Goal: Information Seeking & Learning: Learn about a topic

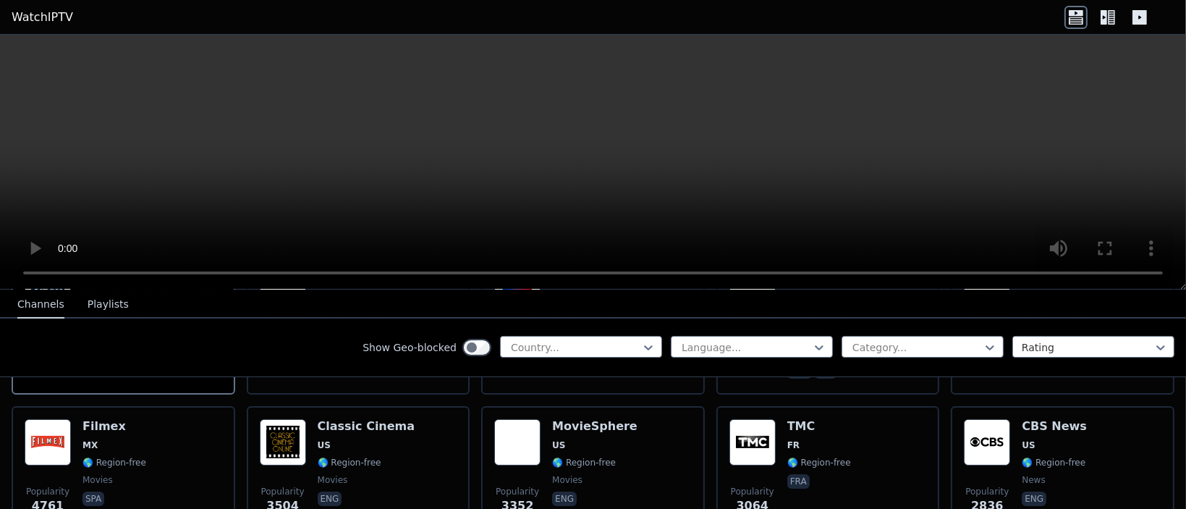
scroll to position [289, 0]
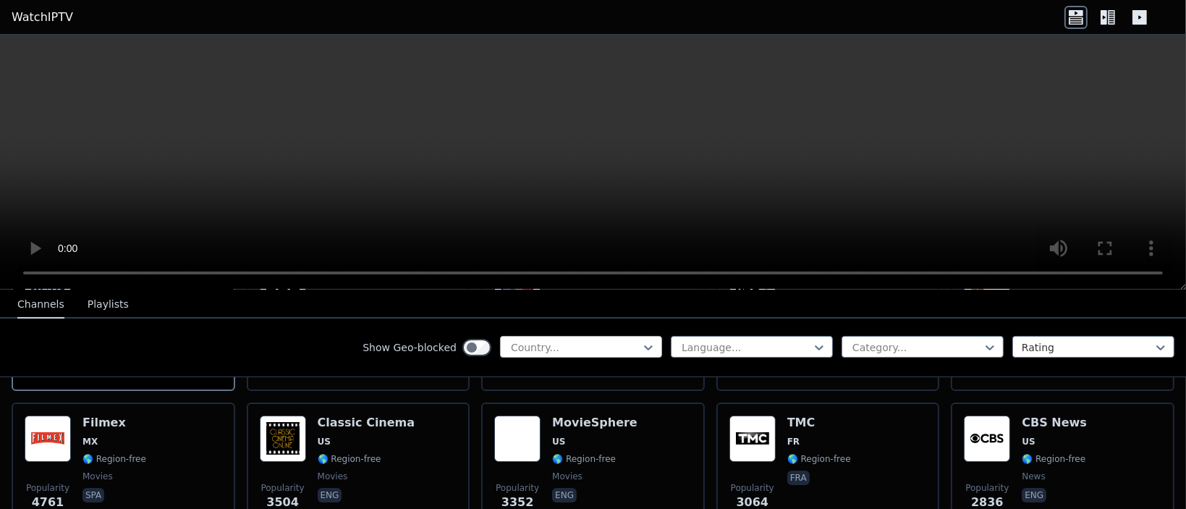
click at [566, 351] on div at bounding box center [575, 347] width 132 height 14
type input "*"
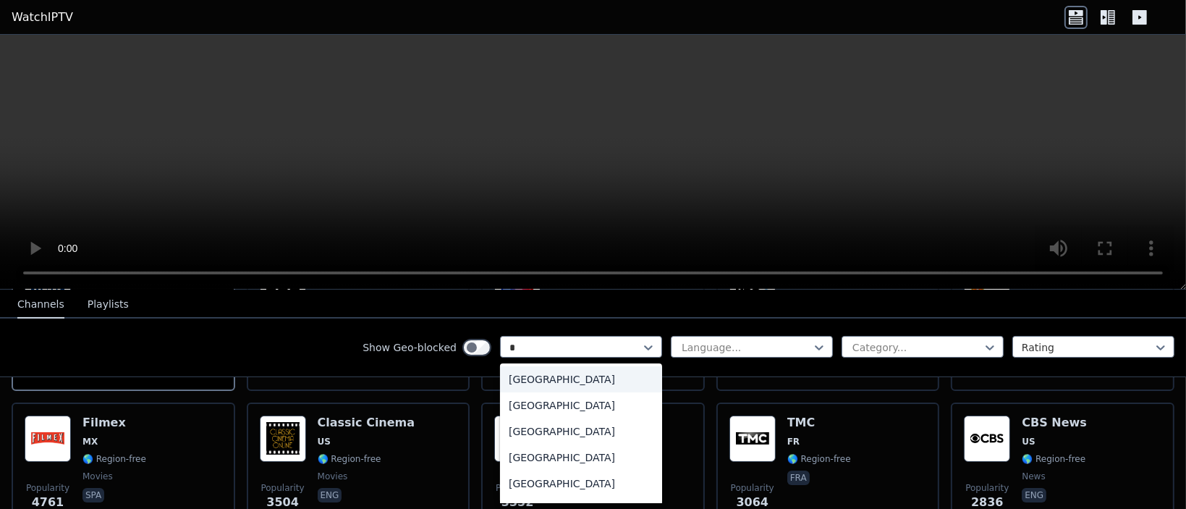
type input "**"
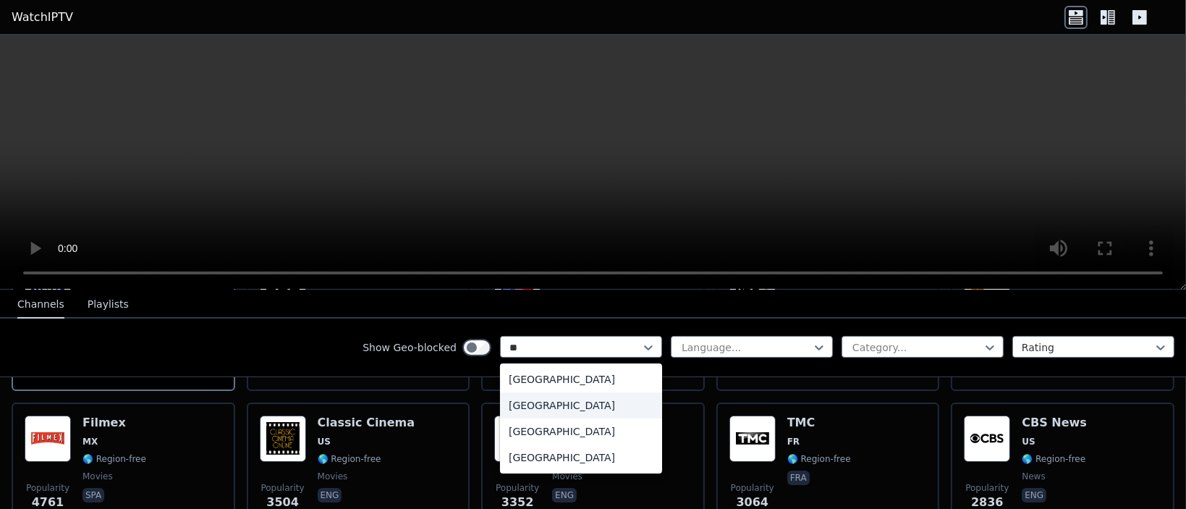
click at [525, 407] on div "[GEOGRAPHIC_DATA]" at bounding box center [581, 405] width 162 height 26
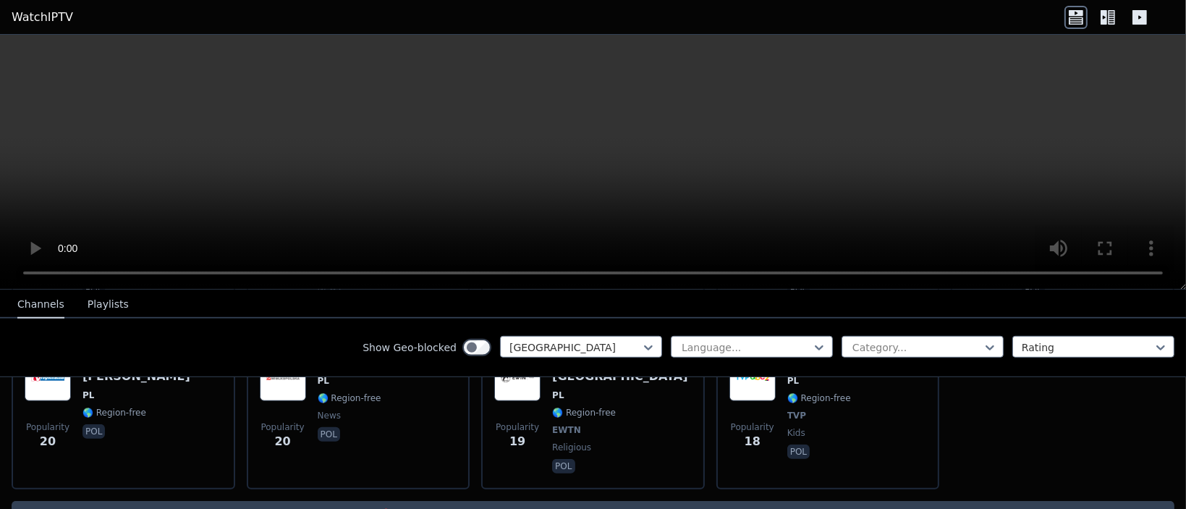
scroll to position [1230, 0]
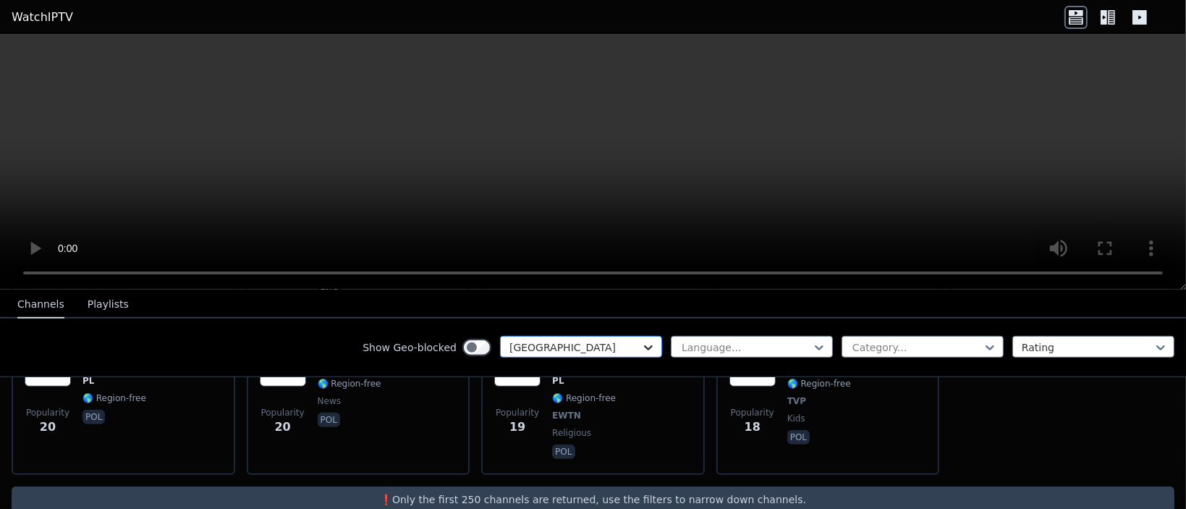
click at [641, 349] on icon at bounding box center [648, 347] width 14 height 14
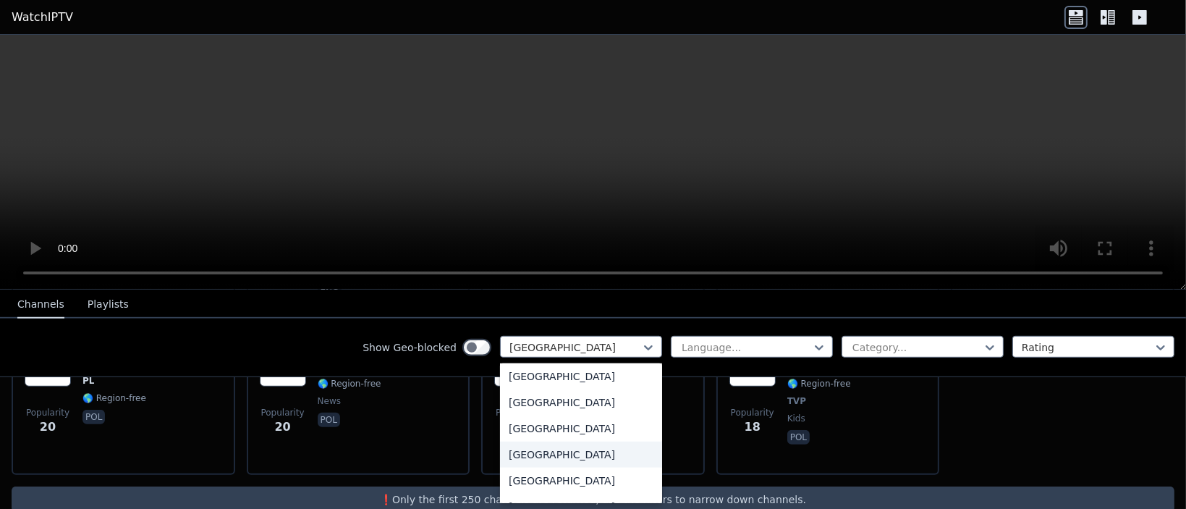
scroll to position [0, 0]
click at [548, 374] on div "All countries" at bounding box center [581, 379] width 162 height 26
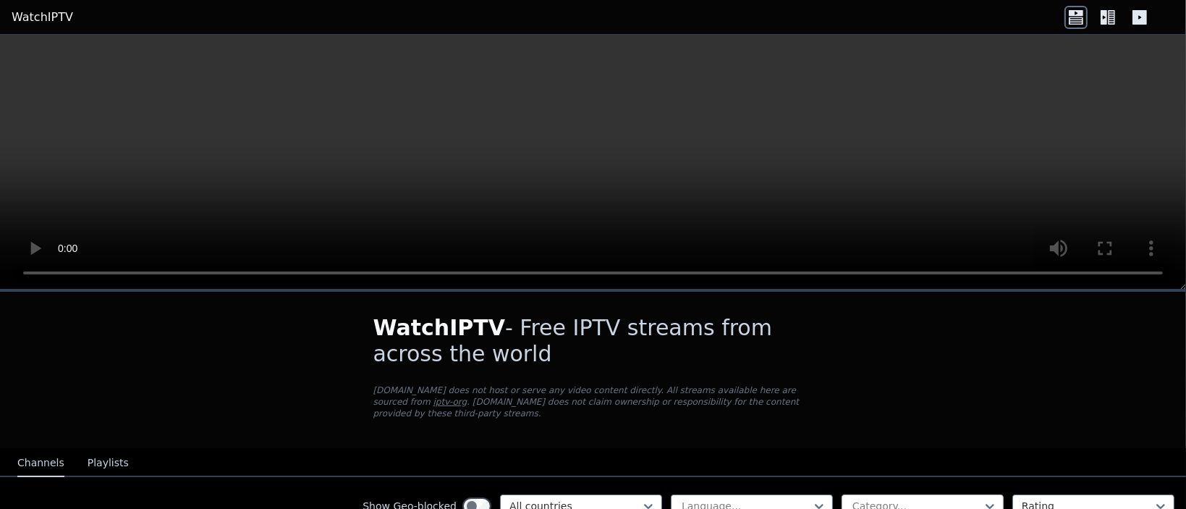
click at [928, 500] on div at bounding box center [917, 505] width 132 height 14
click at [985, 504] on icon at bounding box center [989, 506] width 9 height 5
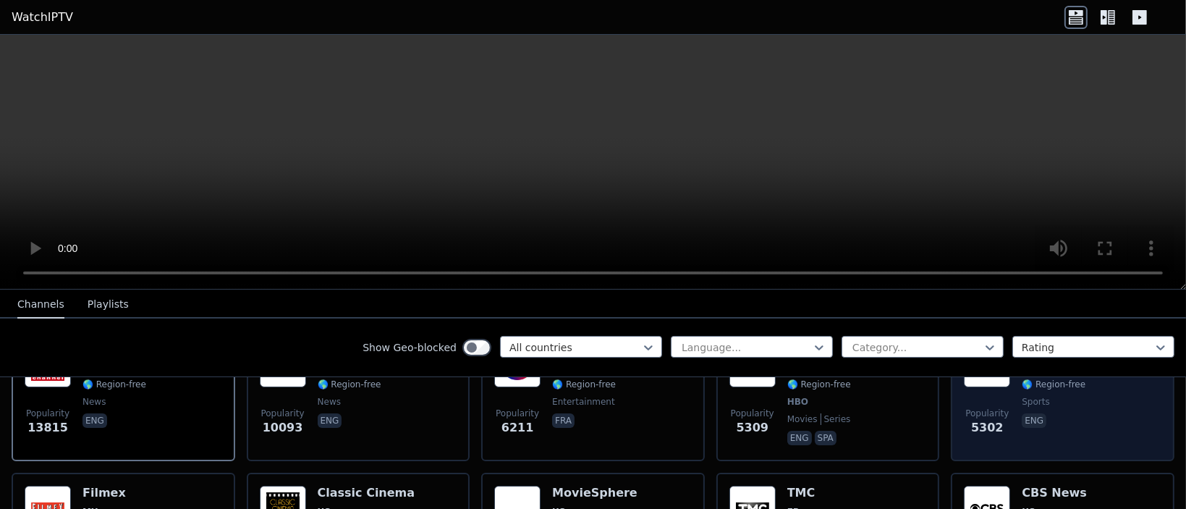
scroll to position [289, 0]
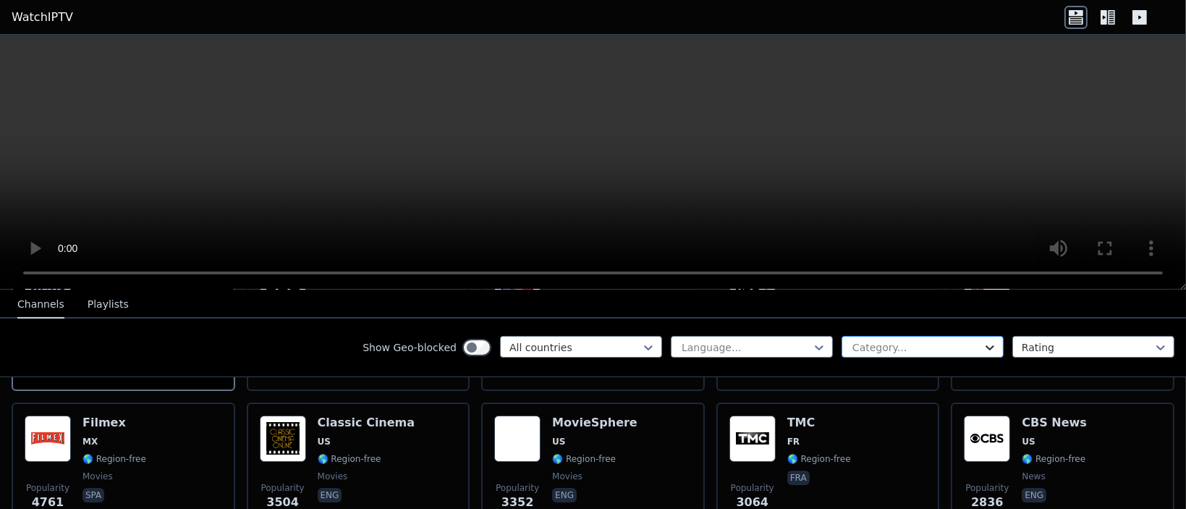
click at [982, 341] on icon at bounding box center [989, 347] width 14 height 14
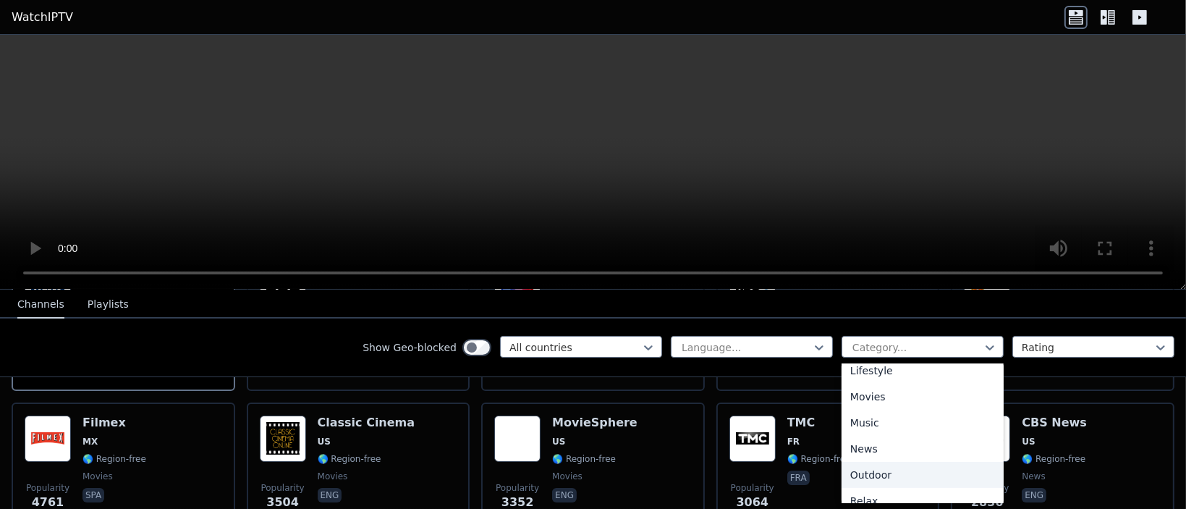
scroll to position [569, 0]
click at [847, 431] on div "Sports" at bounding box center [922, 435] width 162 height 26
